Goal: Navigation & Orientation: Find specific page/section

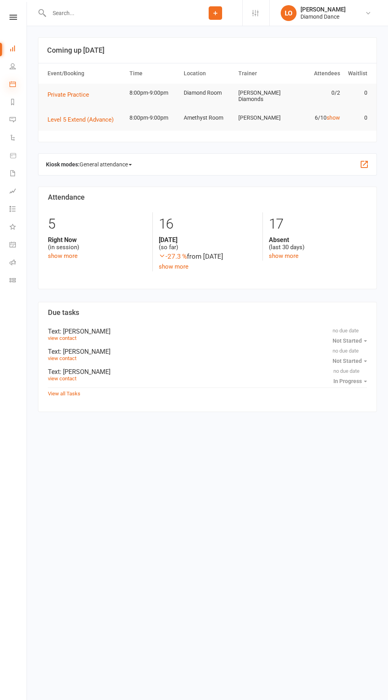
click at [13, 84] on icon at bounding box center [13, 84] width 6 height 6
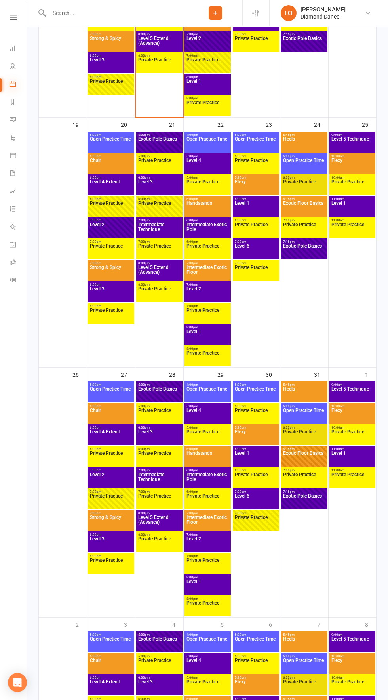
scroll to position [805, 0]
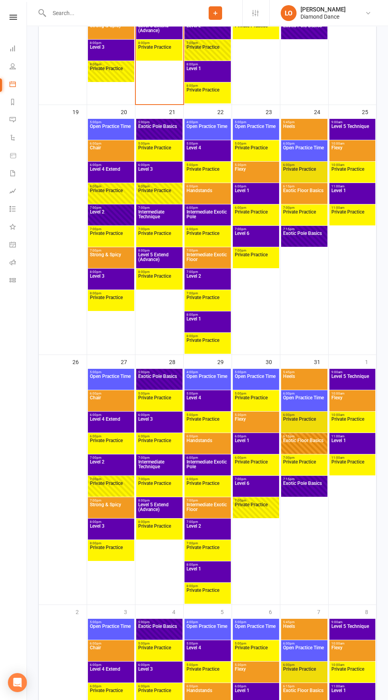
click at [352, 445] on span "Level 1" at bounding box center [352, 445] width 43 height 14
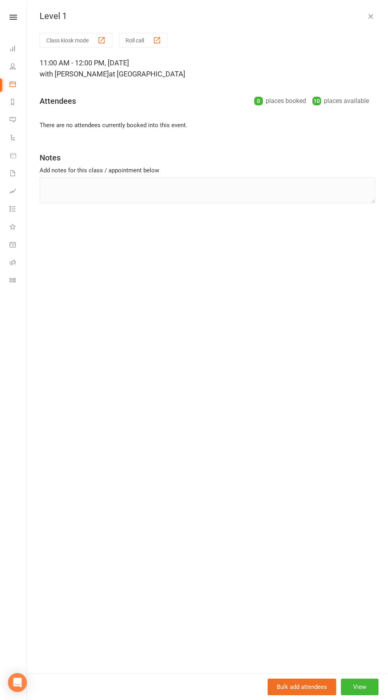
click at [367, 15] on icon "button" at bounding box center [371, 16] width 8 height 8
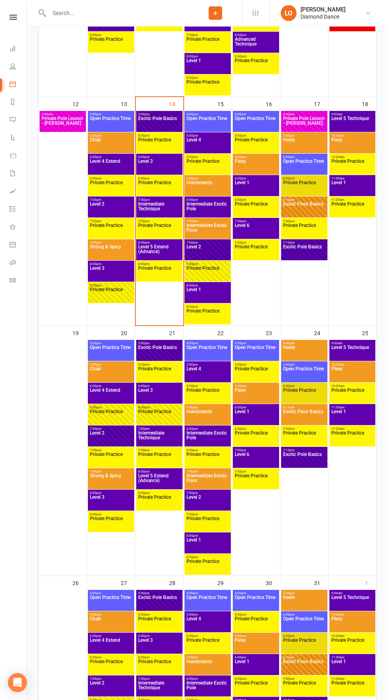
scroll to position [583, 0]
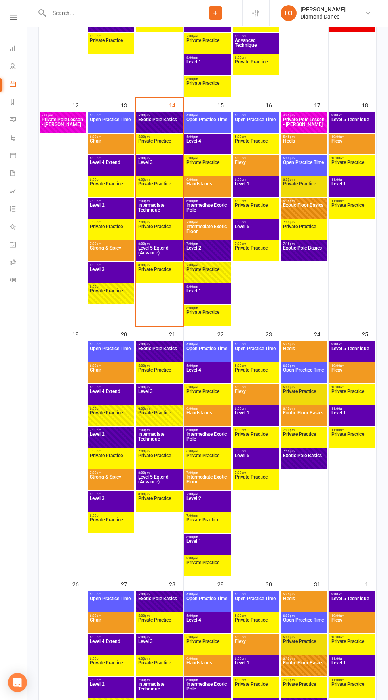
click at [357, 186] on span "Level 1" at bounding box center [352, 189] width 43 height 14
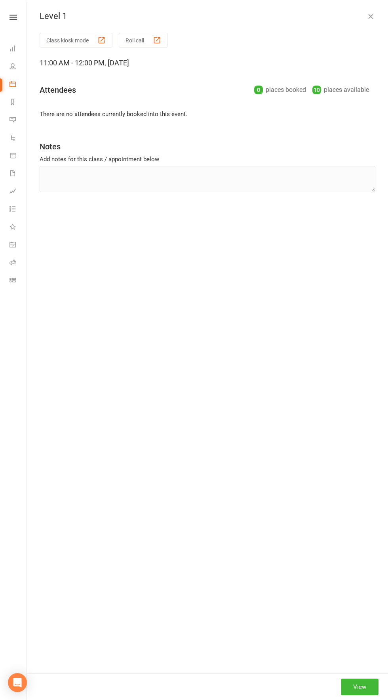
click at [367, 15] on icon "button" at bounding box center [371, 16] width 8 height 8
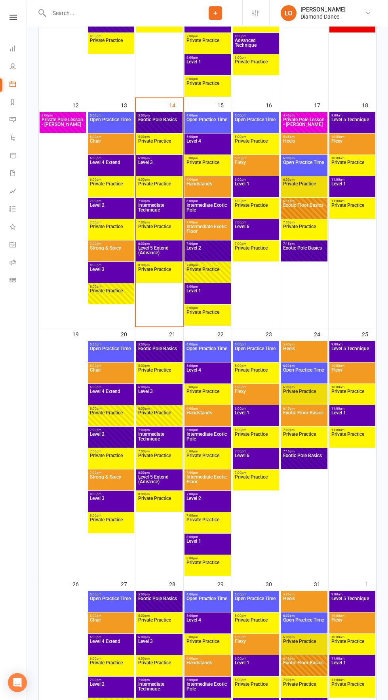
click at [355, 187] on span "Level 1" at bounding box center [352, 189] width 43 height 14
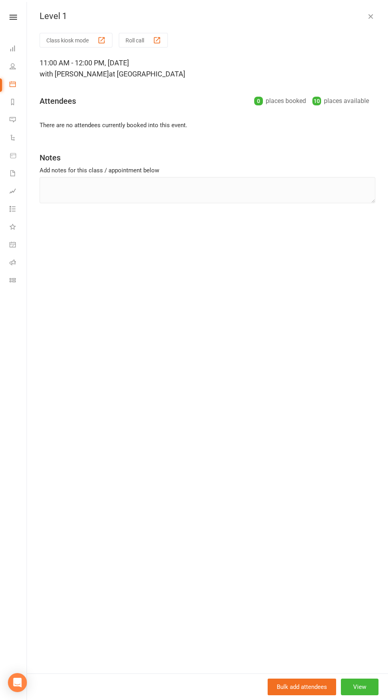
click at [373, 19] on icon "button" at bounding box center [371, 16] width 8 height 8
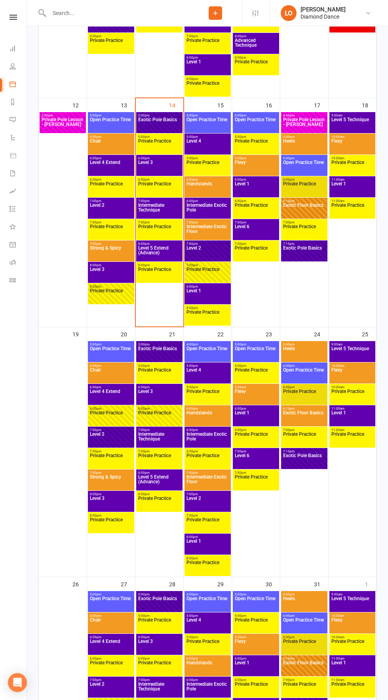
click at [216, 376] on span "Level 4" at bounding box center [207, 375] width 43 height 14
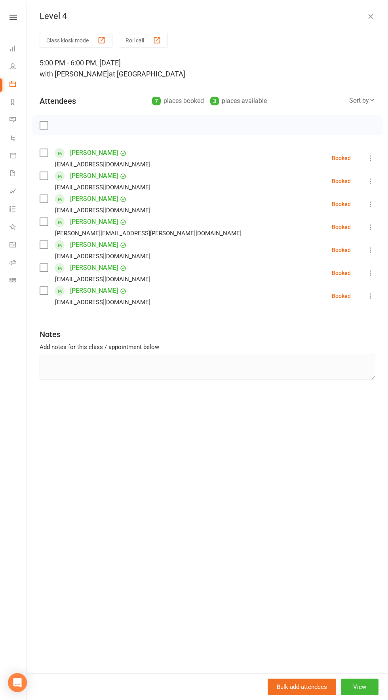
click at [371, 16] on icon "button" at bounding box center [371, 16] width 8 height 8
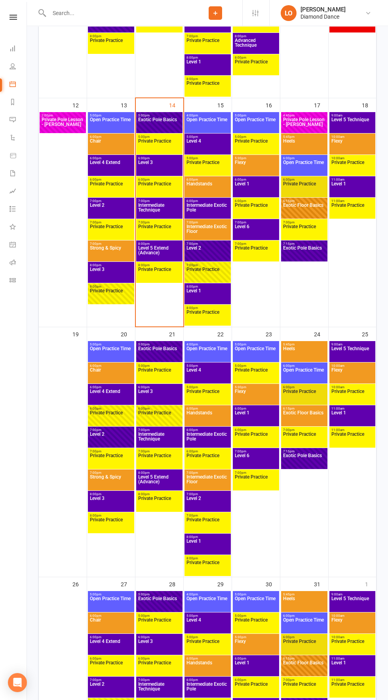
click at [252, 457] on span "Level 6" at bounding box center [256, 460] width 43 height 14
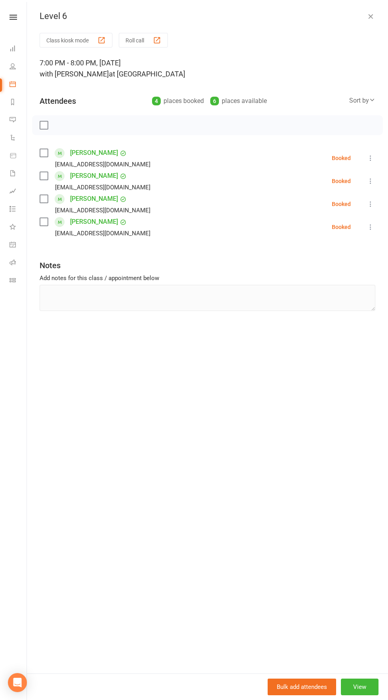
click at [371, 16] on icon "button" at bounding box center [371, 16] width 8 height 8
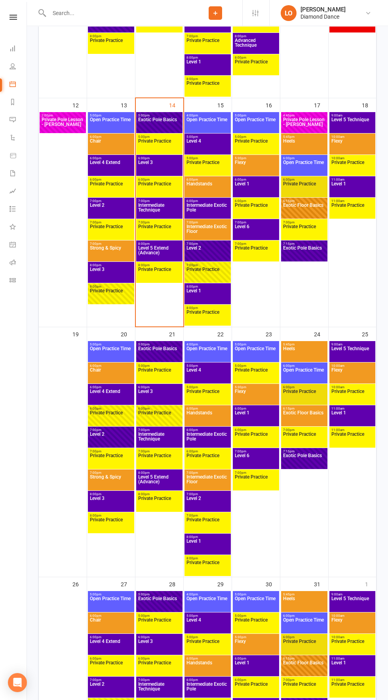
click at [309, 164] on span "Open Practice Time" at bounding box center [304, 167] width 43 height 14
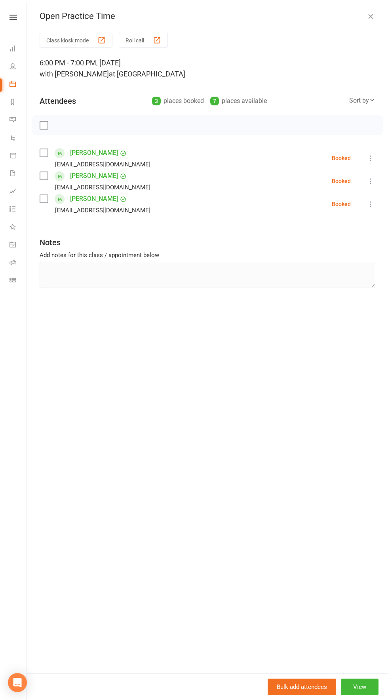
click at [371, 16] on icon "button" at bounding box center [371, 16] width 8 height 8
